Goal: Entertainment & Leisure: Consume media (video, audio)

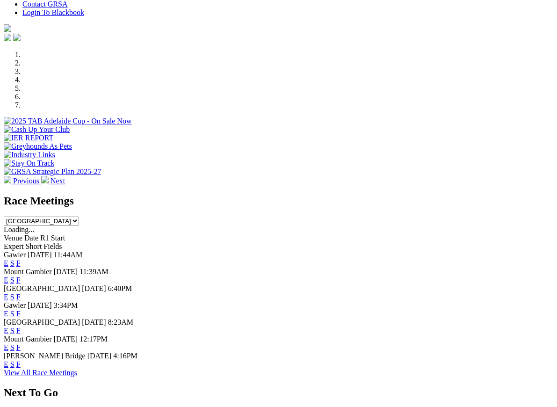
scroll to position [245, 0]
click at [21, 326] on link "F" at bounding box center [18, 330] width 4 height 8
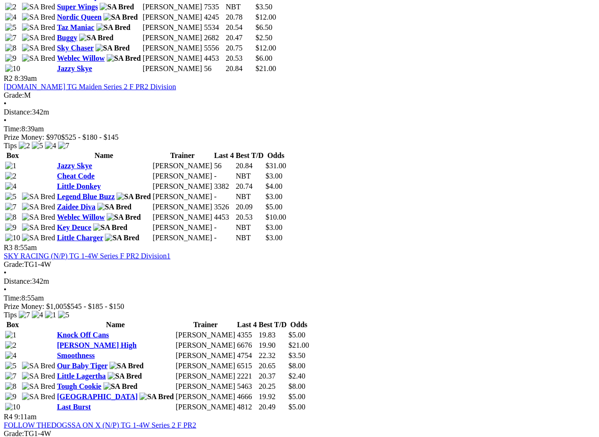
scroll to position [575, 0]
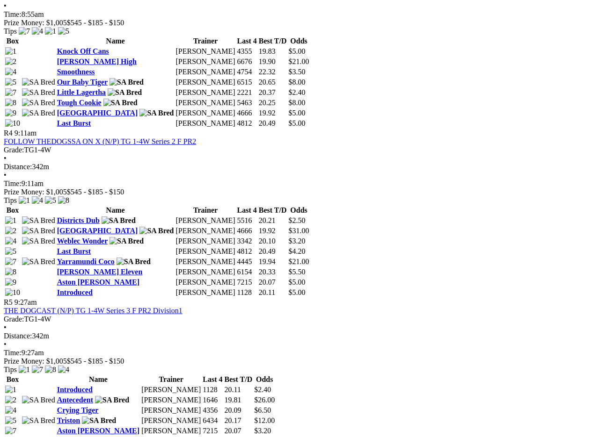
scroll to position [858, 0]
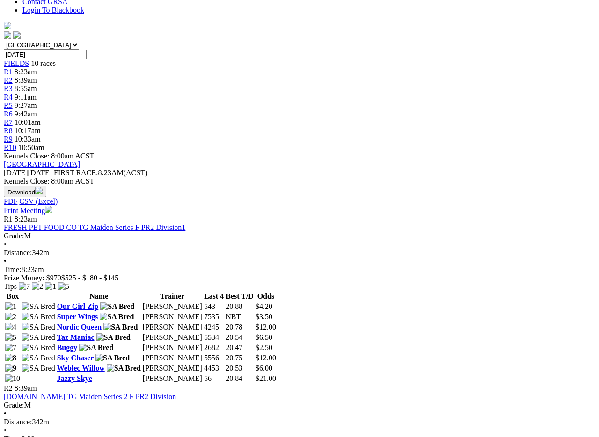
scroll to position [0, 0]
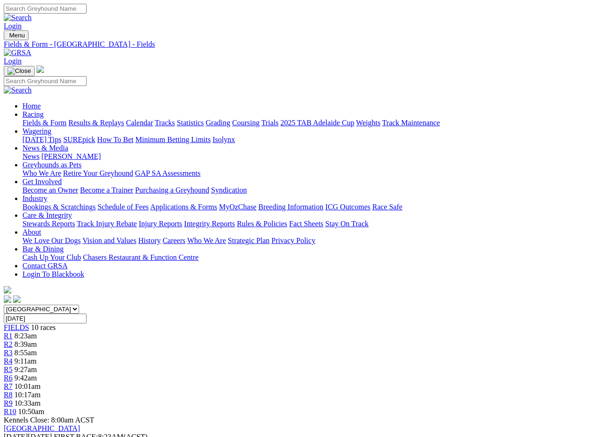
click at [38, 119] on link "Fields & Form" at bounding box center [44, 123] width 44 height 8
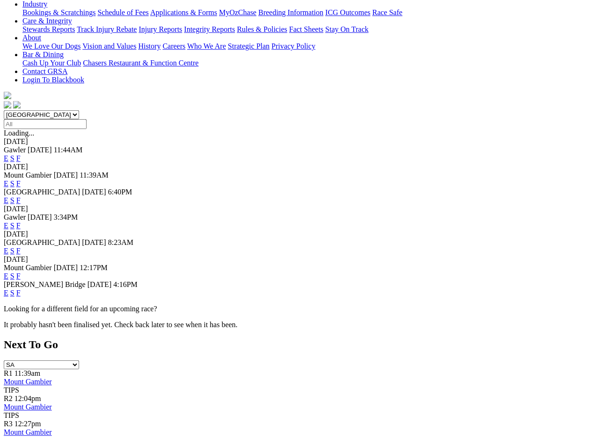
scroll to position [195, 0]
click at [21, 289] on link "F" at bounding box center [18, 293] width 4 height 8
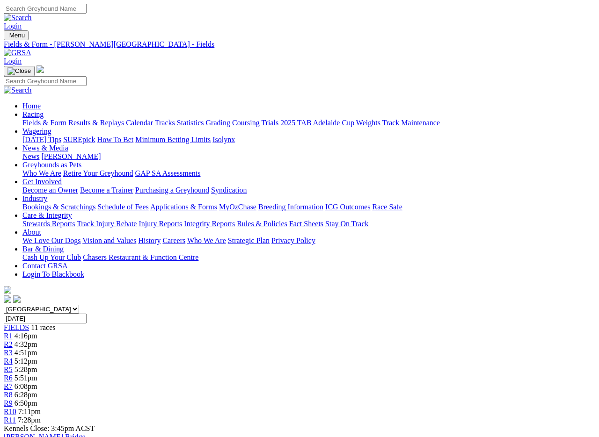
click at [34, 119] on link "Fields & Form" at bounding box center [44, 123] width 44 height 8
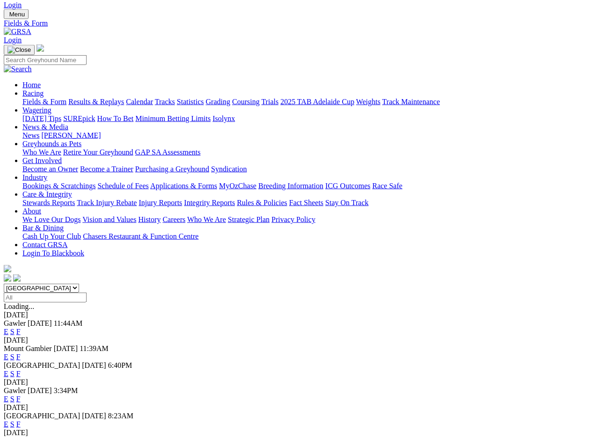
scroll to position [22, 0]
click at [21, 353] on link "F" at bounding box center [18, 357] width 4 height 8
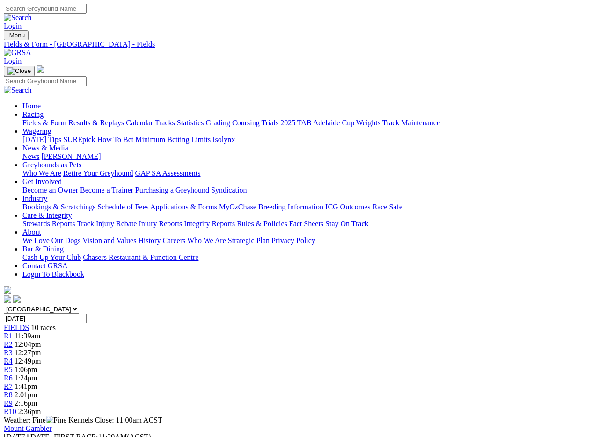
click at [109, 119] on link "Results & Replays" at bounding box center [96, 123] width 56 height 8
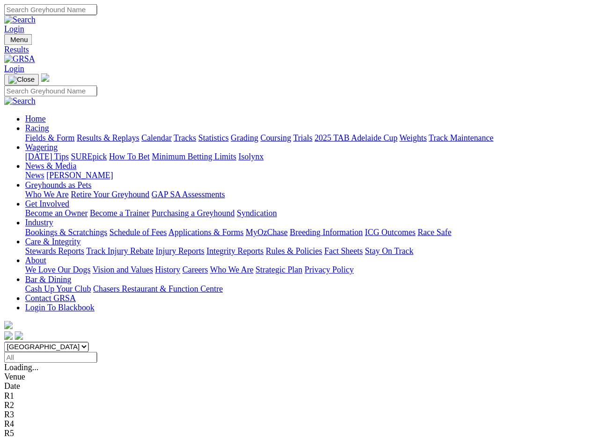
scroll to position [1, 0]
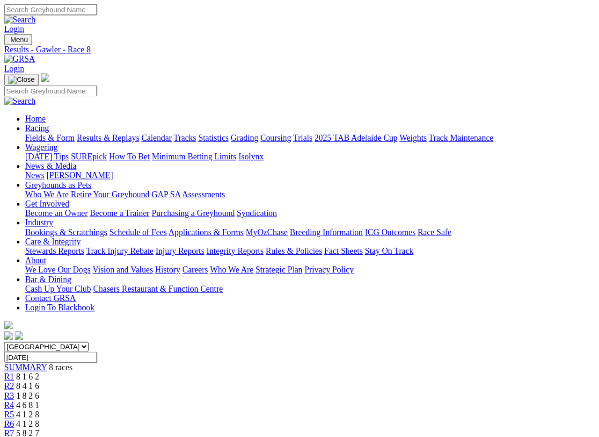
scroll to position [1, 0]
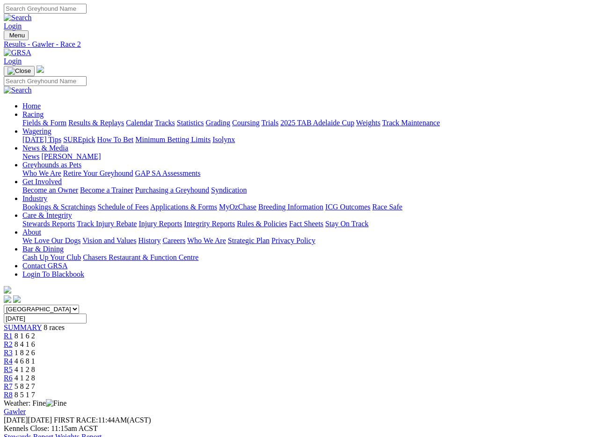
scroll to position [1, 0]
